Goal: Transaction & Acquisition: Download file/media

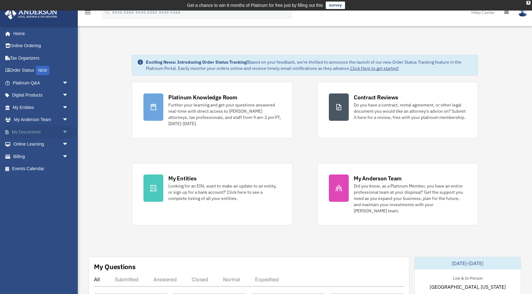
click at [30, 131] on link "My Documents arrow_drop_down" at bounding box center [40, 132] width 73 height 12
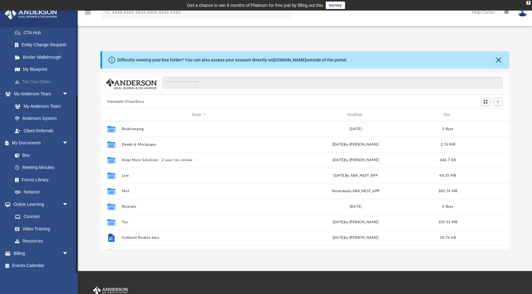
scroll to position [141, 409]
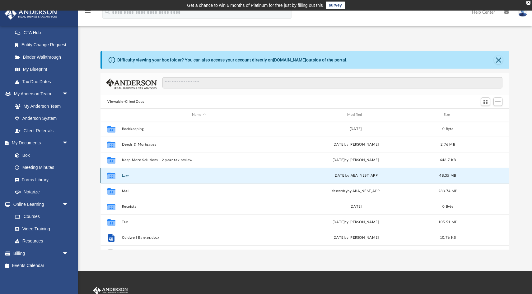
click at [127, 175] on button "Law" at bounding box center [199, 176] width 154 height 4
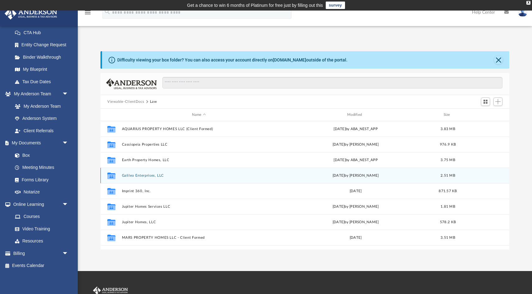
click at [142, 175] on button "Galileo Enterprises, LLC" at bounding box center [199, 176] width 154 height 4
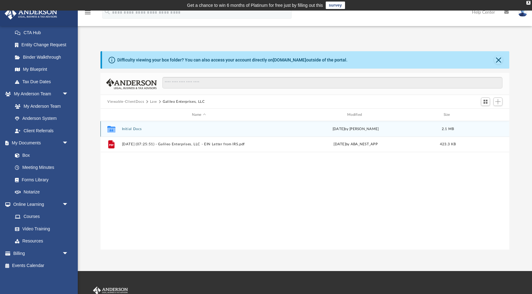
click at [129, 128] on button "Initial Docs" at bounding box center [199, 129] width 154 height 4
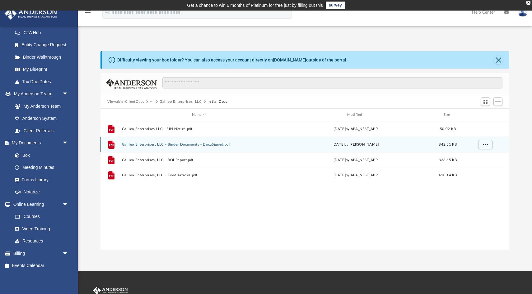
click at [141, 146] on button "Galileo Enterprises, LLC - Binder Documents - DocuSigned.pdf" at bounding box center [199, 145] width 154 height 4
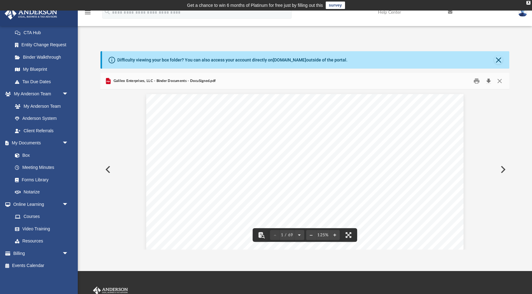
click at [488, 81] on button "Download" at bounding box center [488, 81] width 11 height 10
